Goal: Information Seeking & Learning: Understand process/instructions

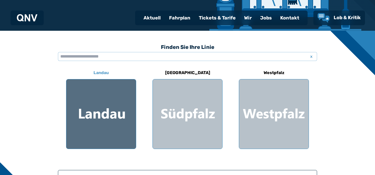
scroll to position [106, 0]
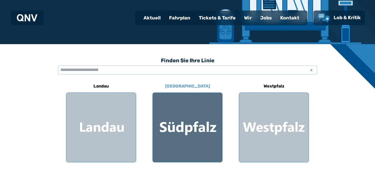
click at [187, 141] on div at bounding box center [188, 128] width 70 height 70
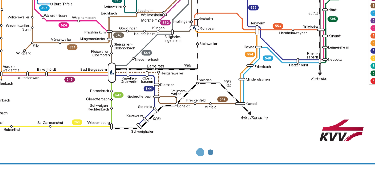
scroll to position [173, 0]
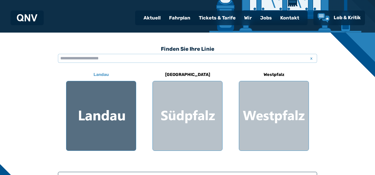
scroll to position [106, 0]
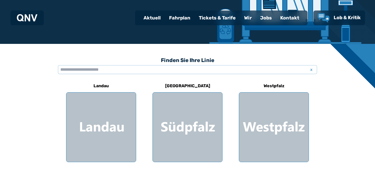
click at [185, 17] on div "Fahrplan" at bounding box center [180, 18] width 30 height 14
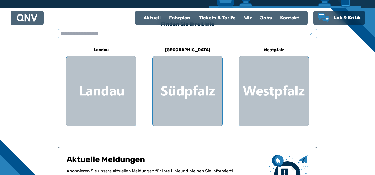
scroll to position [146, 0]
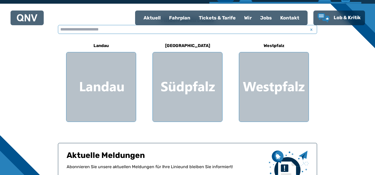
click at [99, 30] on input "text" at bounding box center [187, 29] width 259 height 9
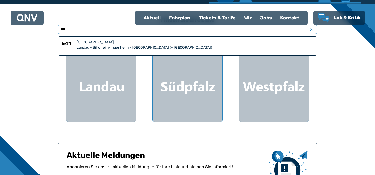
type input "***"
click at [105, 49] on div "Landau - Billigheim-Ingenheim - [GEOGRAPHIC_DATA] (- [GEOGRAPHIC_DATA])" at bounding box center [195, 47] width 237 height 5
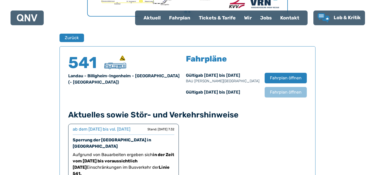
scroll to position [347, 0]
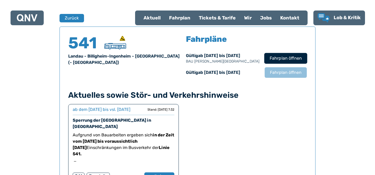
click at [281, 55] on span "Fahrplan öffnen" at bounding box center [286, 58] width 32 height 6
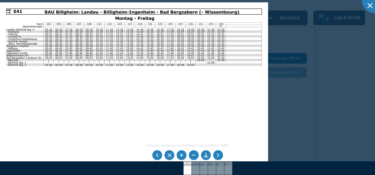
scroll to position [146, 0]
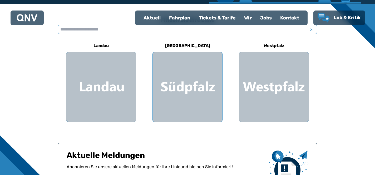
click at [109, 33] on input "text" at bounding box center [187, 29] width 259 height 9
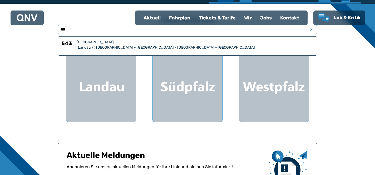
type input "***"
click at [90, 45] on div "(Landau - ) [GEOGRAPHIC_DATA] - [GEOGRAPHIC_DATA] - [GEOGRAPHIC_DATA] - [GEOGRA…" at bounding box center [195, 47] width 237 height 5
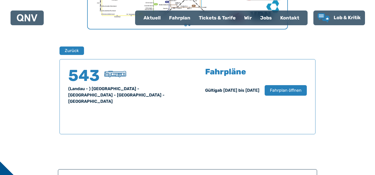
scroll to position [347, 0]
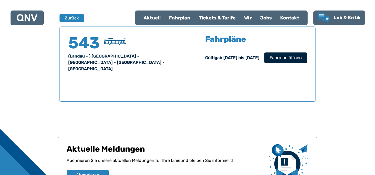
click at [282, 61] on span "Fahrplan öffnen" at bounding box center [286, 58] width 32 height 6
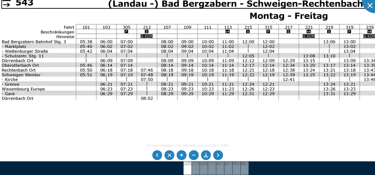
click at [205, 121] on img at bounding box center [257, 173] width 536 height 379
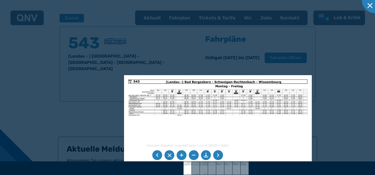
click at [207, 155] on li at bounding box center [206, 156] width 10 height 10
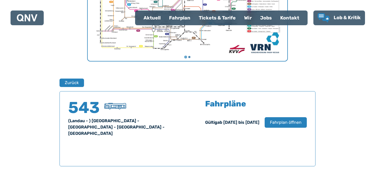
scroll to position [79, 0]
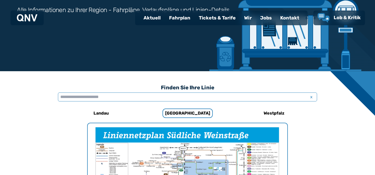
click at [81, 97] on input "text" at bounding box center [187, 97] width 259 height 9
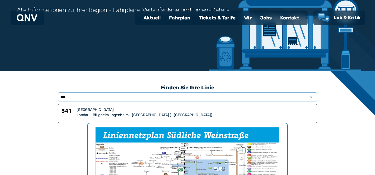
type input "***"
click at [90, 114] on div "Landau - Billigheim-Ingenheim - [GEOGRAPHIC_DATA] (- [GEOGRAPHIC_DATA])" at bounding box center [195, 115] width 237 height 5
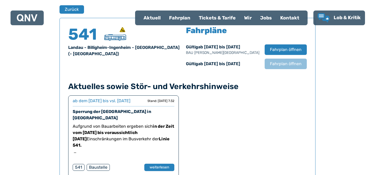
scroll to position [368, 0]
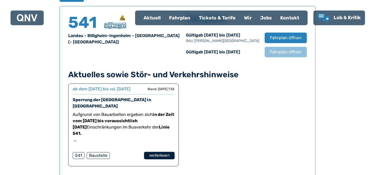
click at [154, 157] on button "weiterlesen" at bounding box center [159, 156] width 31 height 8
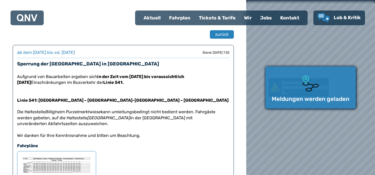
scroll to position [13, 0]
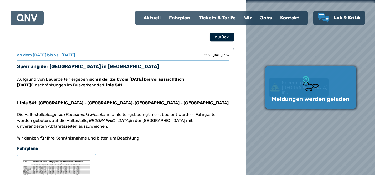
click at [223, 38] on span "zurück" at bounding box center [222, 37] width 14 height 6
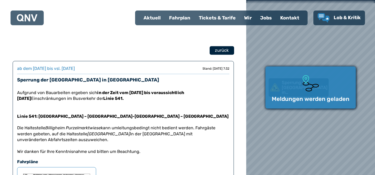
select select "*"
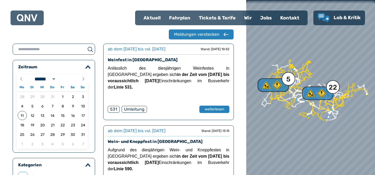
click at [184, 17] on div "Fahrplan" at bounding box center [180, 18] width 30 height 14
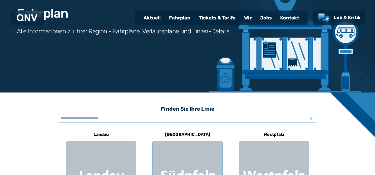
scroll to position [69, 0]
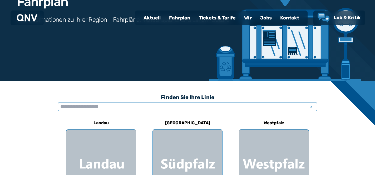
click at [84, 106] on input "text" at bounding box center [187, 106] width 259 height 9
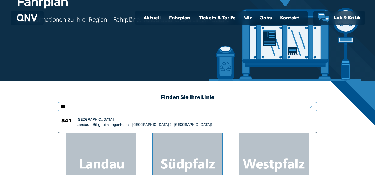
type input "***"
click at [89, 126] on div "Landau - Billigheim-Ingenheim - [GEOGRAPHIC_DATA] (- [GEOGRAPHIC_DATA])" at bounding box center [195, 124] width 237 height 5
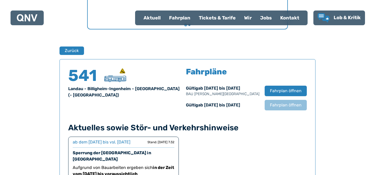
scroll to position [347, 0]
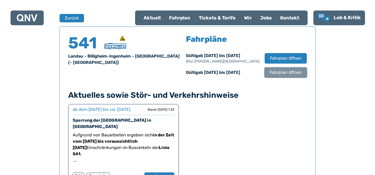
click at [284, 75] on span "Fahrplan öffnen" at bounding box center [286, 73] width 32 height 6
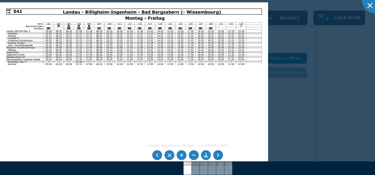
click at [204, 158] on li at bounding box center [206, 156] width 10 height 10
click at [303, 115] on div at bounding box center [187, 87] width 375 height 175
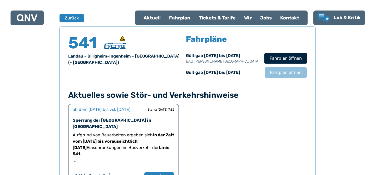
click at [278, 57] on span "Fahrplan öffnen" at bounding box center [286, 58] width 32 height 6
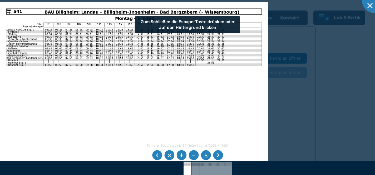
click at [205, 153] on li at bounding box center [206, 156] width 10 height 10
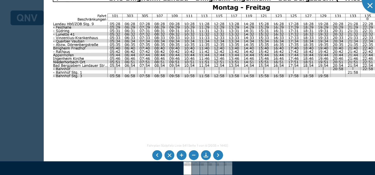
click at [142, 109] on img at bounding box center [240, 123] width 393 height 278
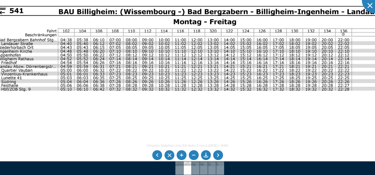
click at [121, 44] on img at bounding box center [204, 149] width 432 height 306
click at [33, 43] on img at bounding box center [204, 149] width 432 height 306
